Goal: Book appointment/travel/reservation

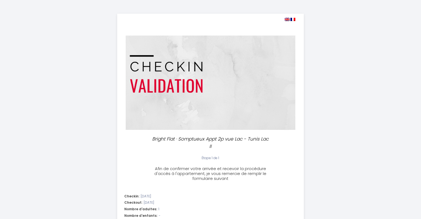
select select
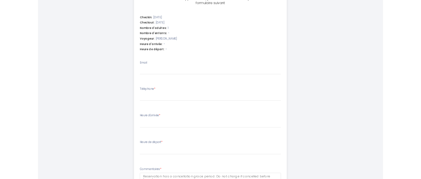
scroll to position [176, 0]
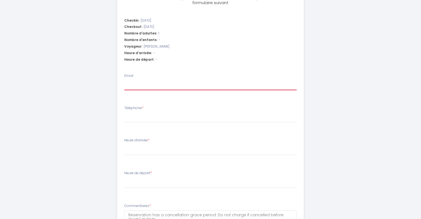
type input "[PERSON_NAME][EMAIL_ADDRESS][DOMAIN_NAME]"
select select
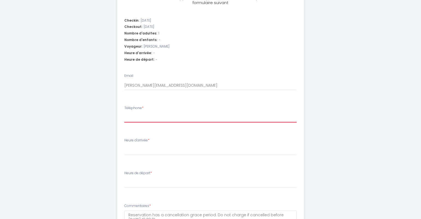
type input "+"
select select
type input "++"
select select
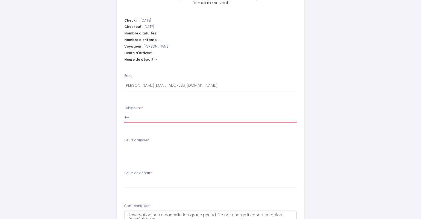
select select
type input "+"
select select
type input "+4"
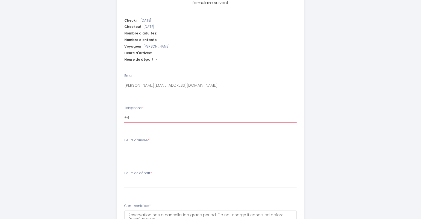
select select
type input "+44"
select select
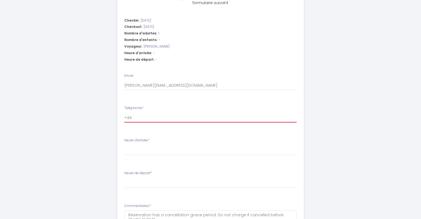
type input "+447"
select select
type input "+4477"
select select
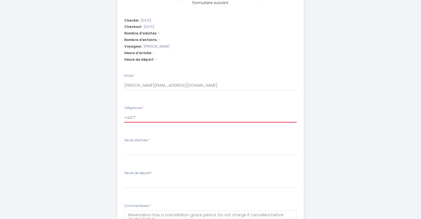
select select
type input "+44771"
select select
type input "+447714"
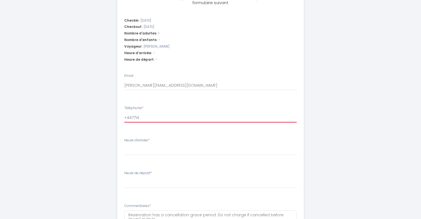
select select
type input "+4477147"
select select
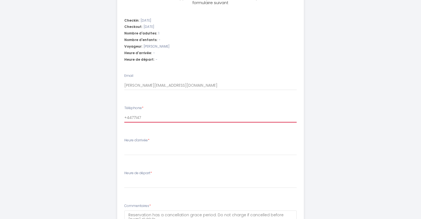
type input "+44771471"
select select
type input "[PHONE_NUMBER]"
select select
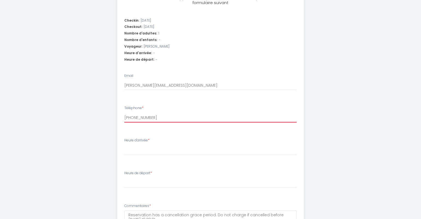
select select
type input "[PHONE_NUMBER]"
select select
type input "[PHONE_NUMBER]"
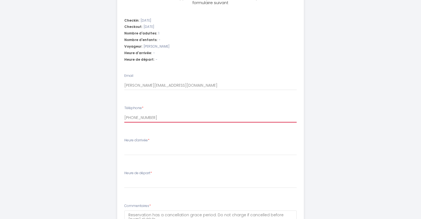
select select
type input "[PHONE_NUMBER]"
select select
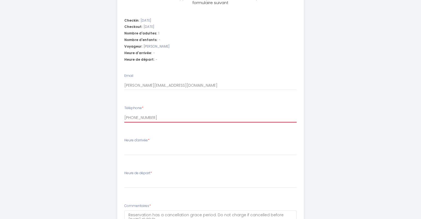
type input "[PHONE_NUMBER]"
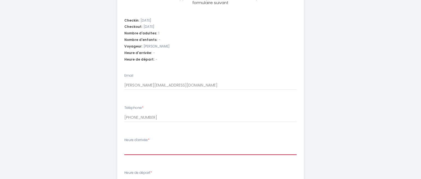
select select "23:30"
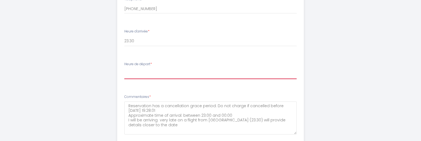
scroll to position [291, 0]
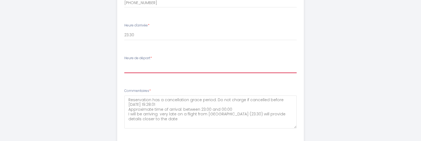
select select "11:00"
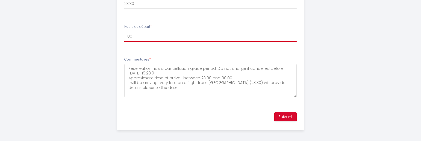
scroll to position [322, 0]
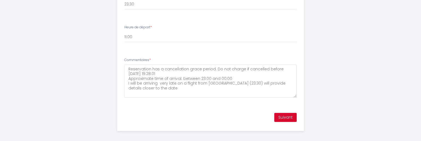
click at [286, 116] on button "Suivant" at bounding box center [286, 117] width 22 height 9
